Goal: Task Accomplishment & Management: Manage account settings

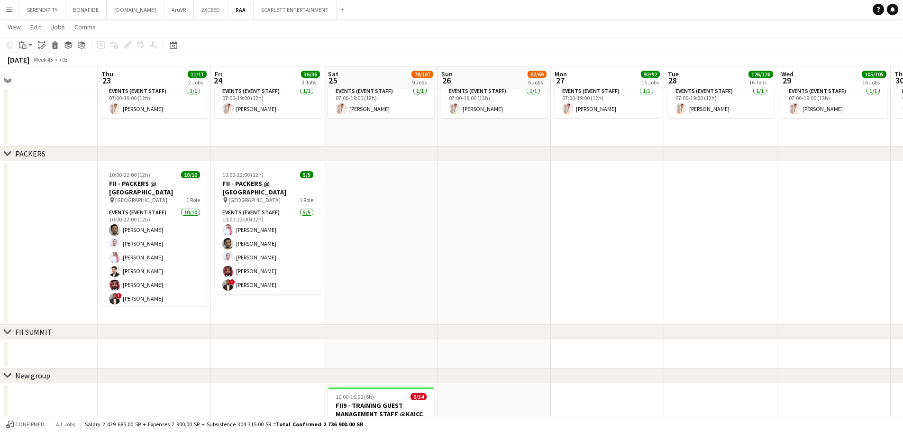
scroll to position [0, 224]
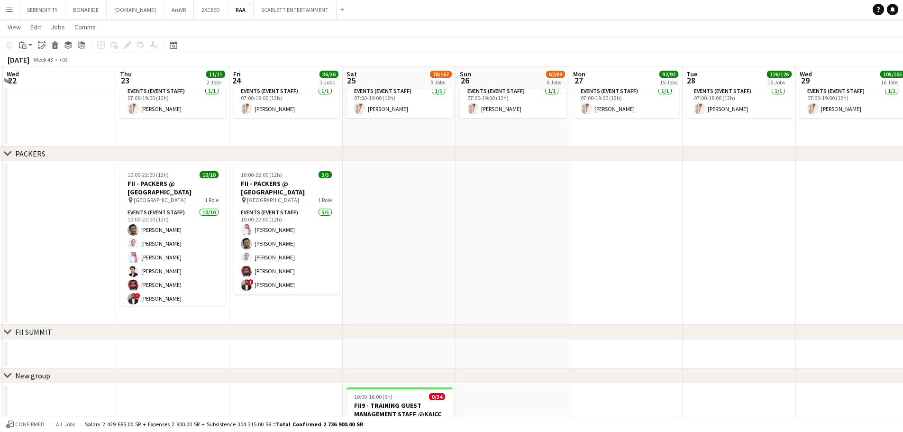
drag, startPoint x: 132, startPoint y: 263, endPoint x: 396, endPoint y: 246, distance: 264.0
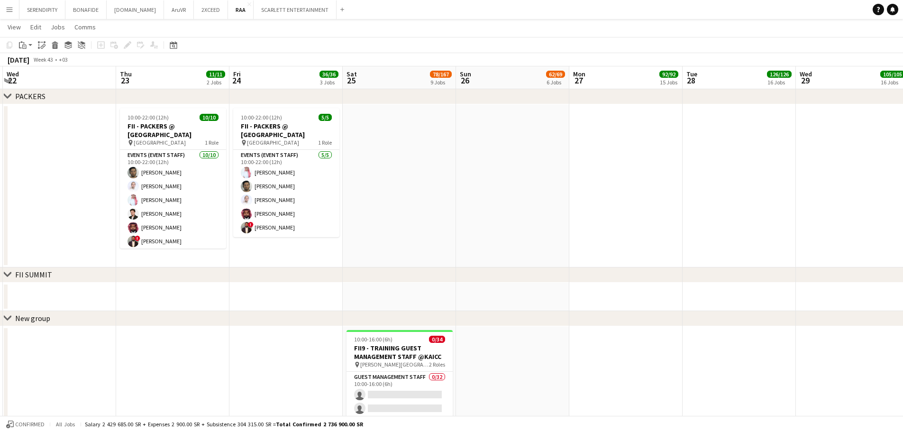
scroll to position [1165, 0]
